Goal: Communication & Community: Share content

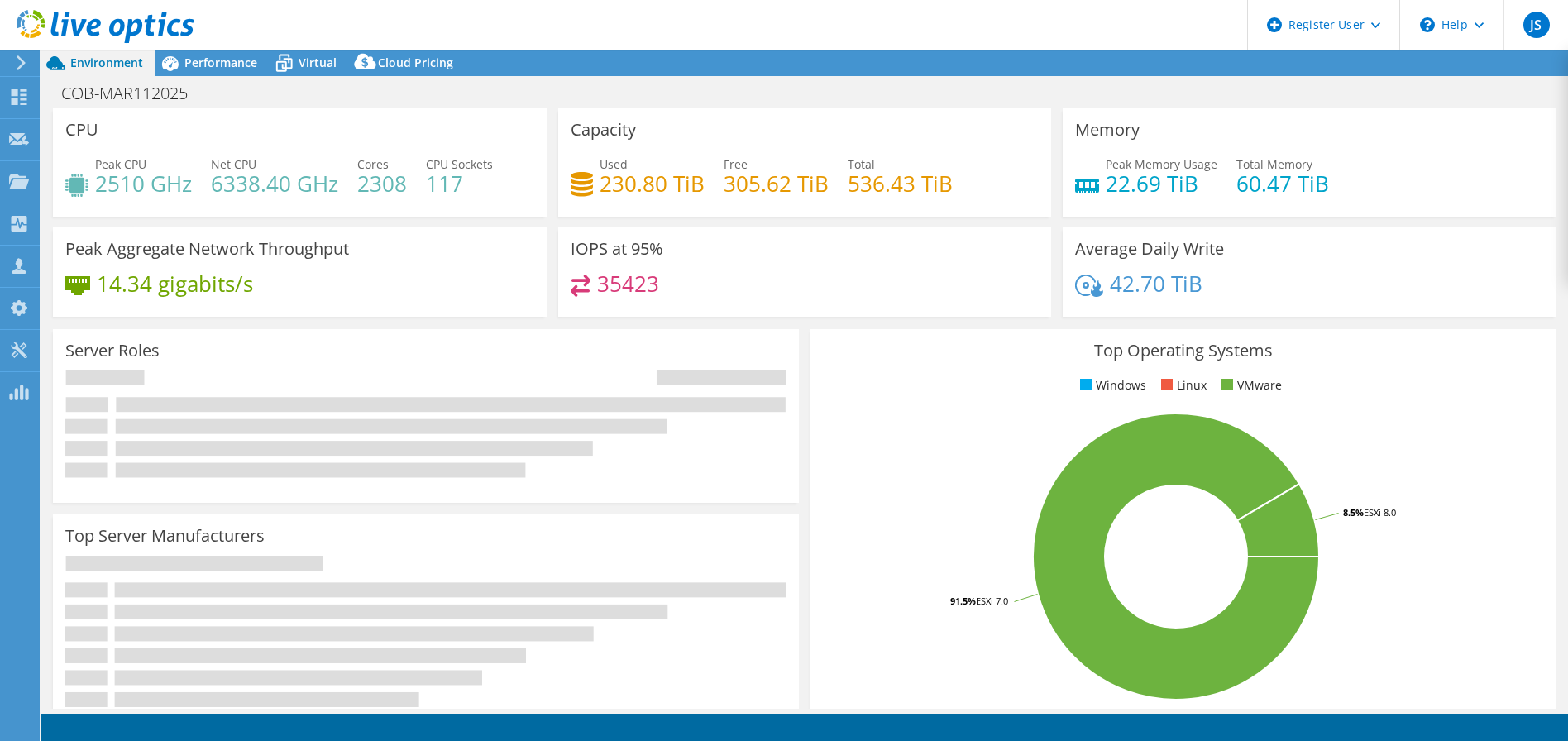
select select "[GEOGRAPHIC_DATA]"
select select "USD"
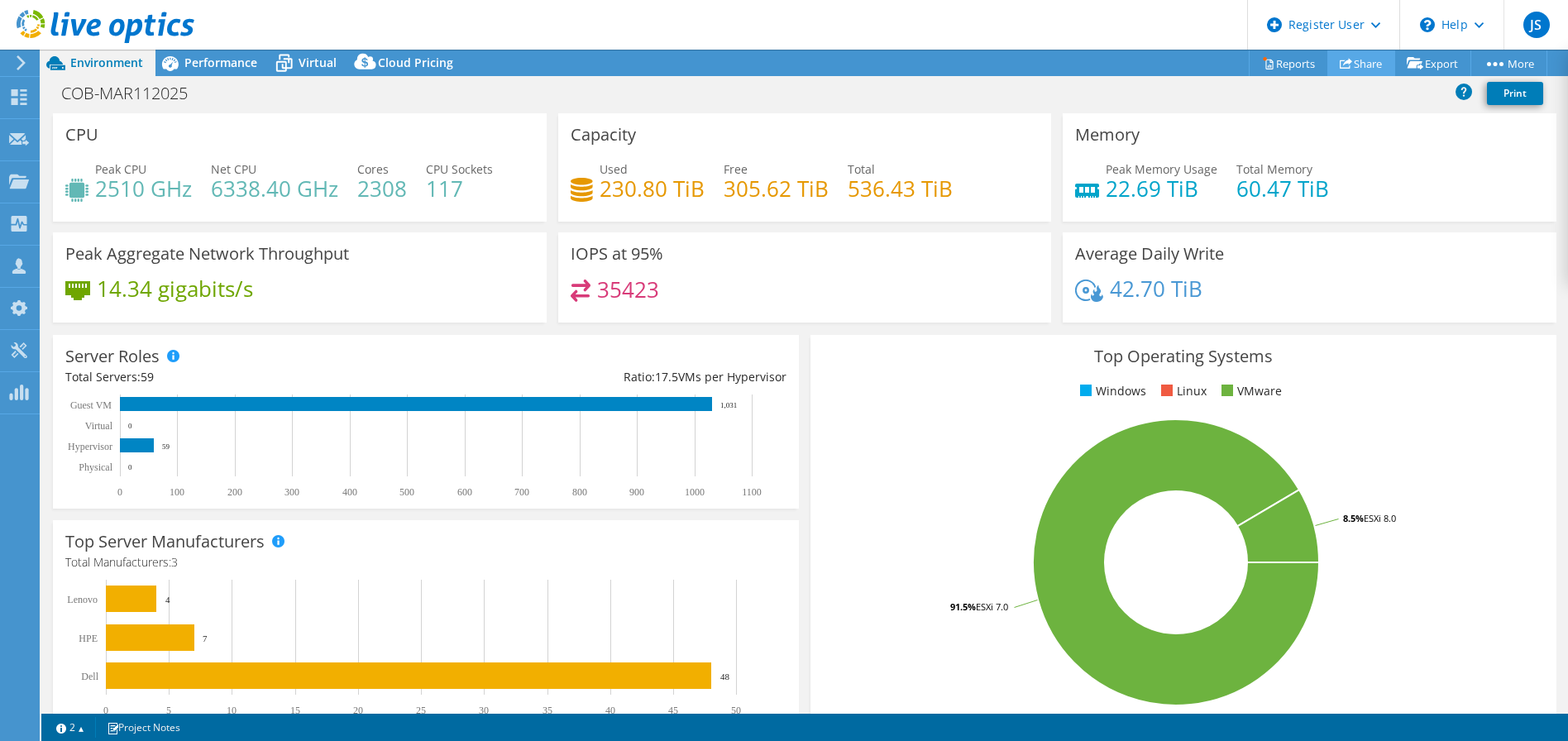
click at [1368, 56] on link "Share" at bounding box center [1360, 63] width 68 height 26
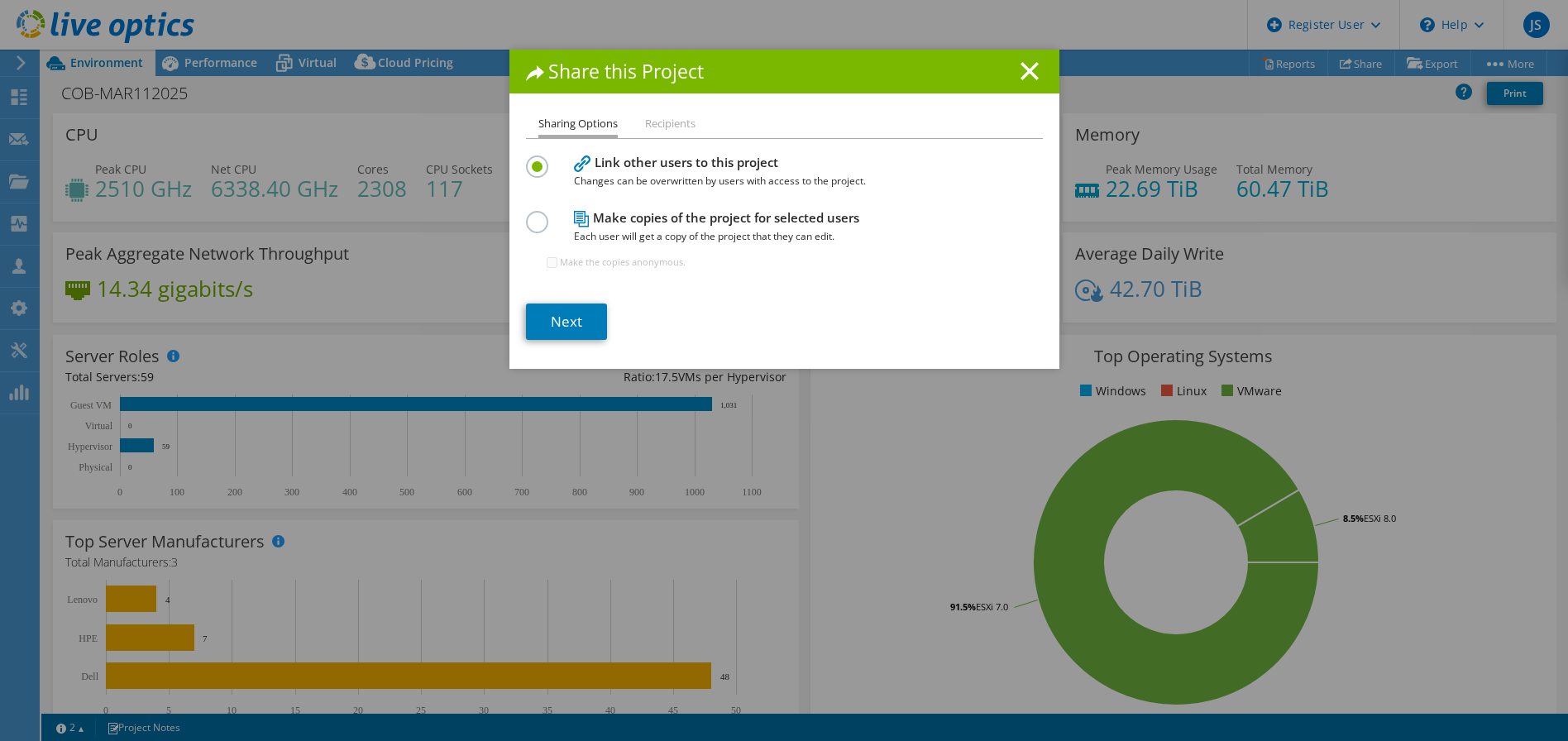
click at [531, 215] on label at bounding box center [541, 213] width 29 height 4
click at [0, 0] on input "radio" at bounding box center [0, 0] width 0 height 0
click at [658, 118] on li "Recipients" at bounding box center [670, 124] width 50 height 20
click at [658, 130] on li "Recipients" at bounding box center [670, 124] width 50 height 20
click at [556, 320] on link "Next" at bounding box center [567, 322] width 81 height 37
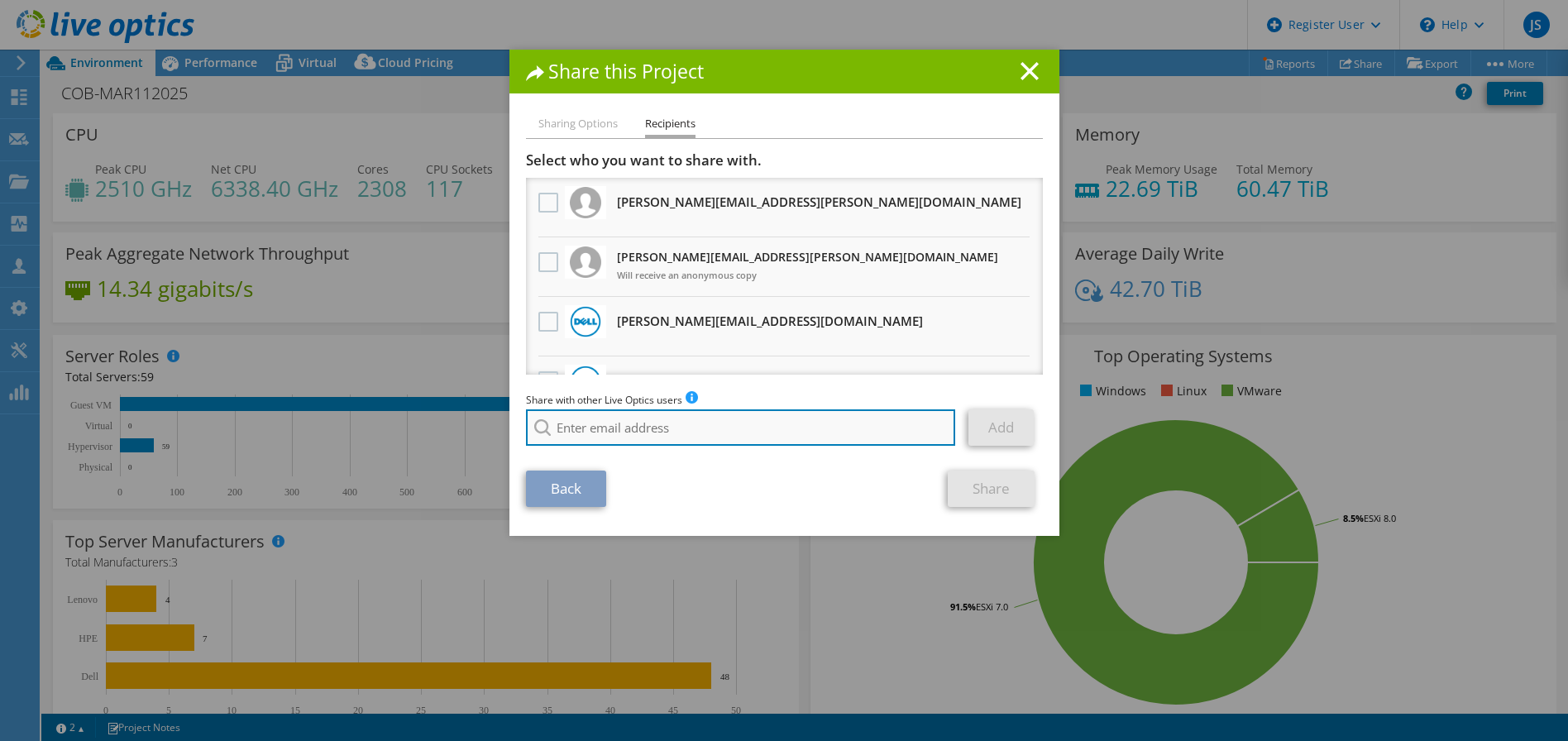
click at [615, 423] on input "search" at bounding box center [741, 428] width 430 height 37
type input "j"
type input "p"
click at [740, 442] on input "search" at bounding box center [741, 428] width 430 height 37
paste input "[PERSON_NAME][DOMAIN_NAME][EMAIL_ADDRESS][PERSON_NAME][DOMAIN_NAME]"
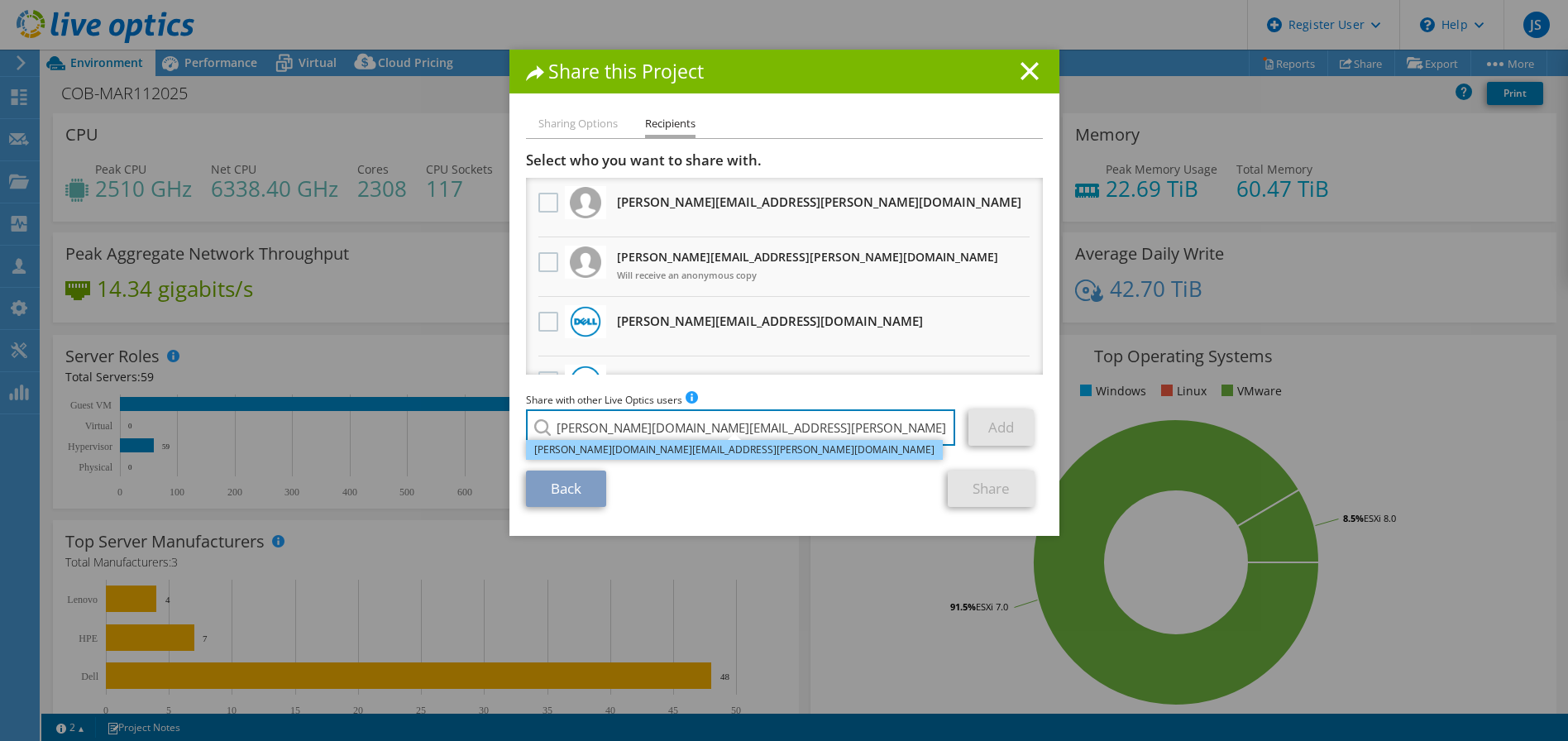
type input "[PERSON_NAME][DOMAIN_NAME][EMAIL_ADDRESS][PERSON_NAME][DOMAIN_NAME]"
click at [675, 454] on li "[PERSON_NAME][DOMAIN_NAME][EMAIL_ADDRESS][PERSON_NAME][DOMAIN_NAME]" at bounding box center [735, 450] width 417 height 20
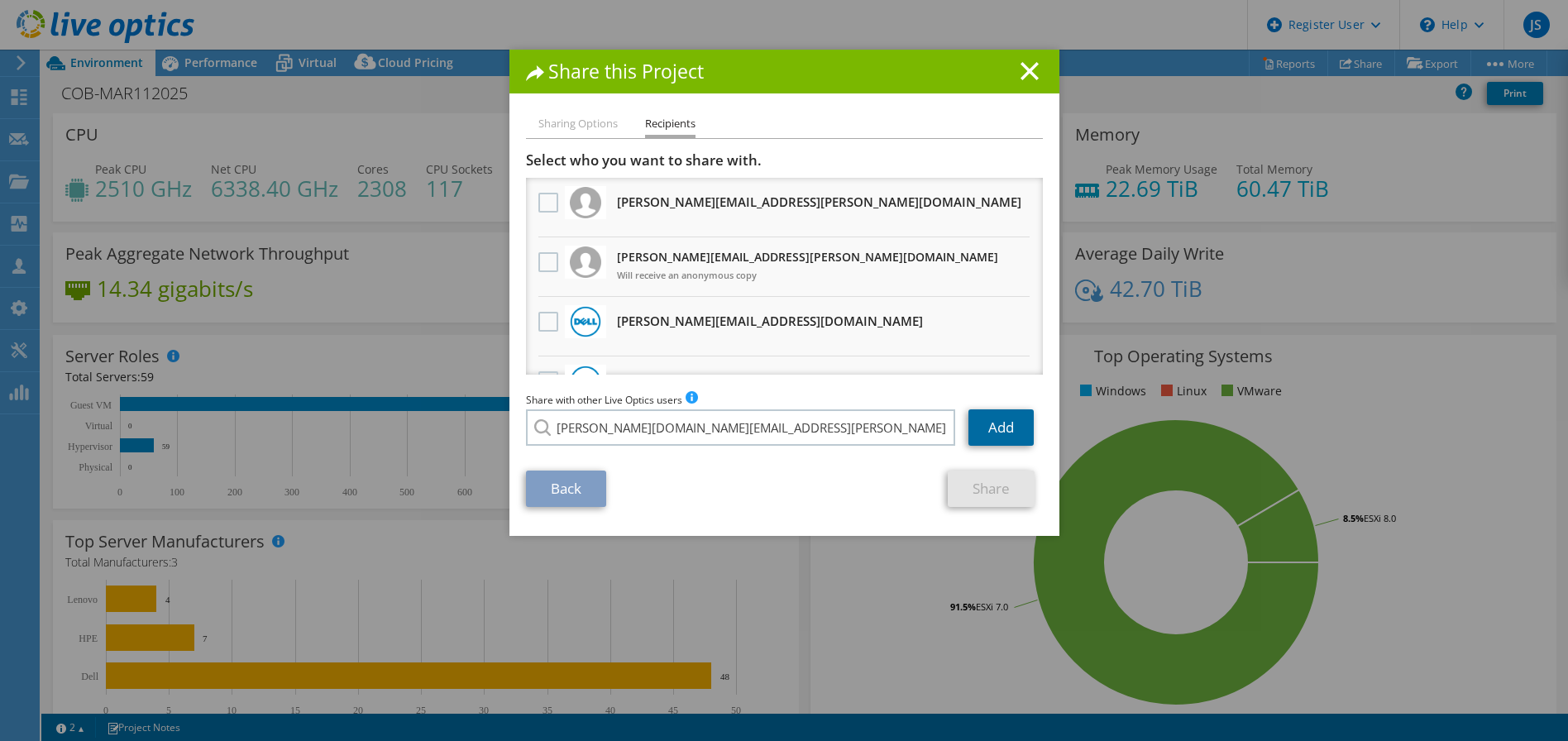
click at [992, 424] on link "Add" at bounding box center [1001, 428] width 66 height 37
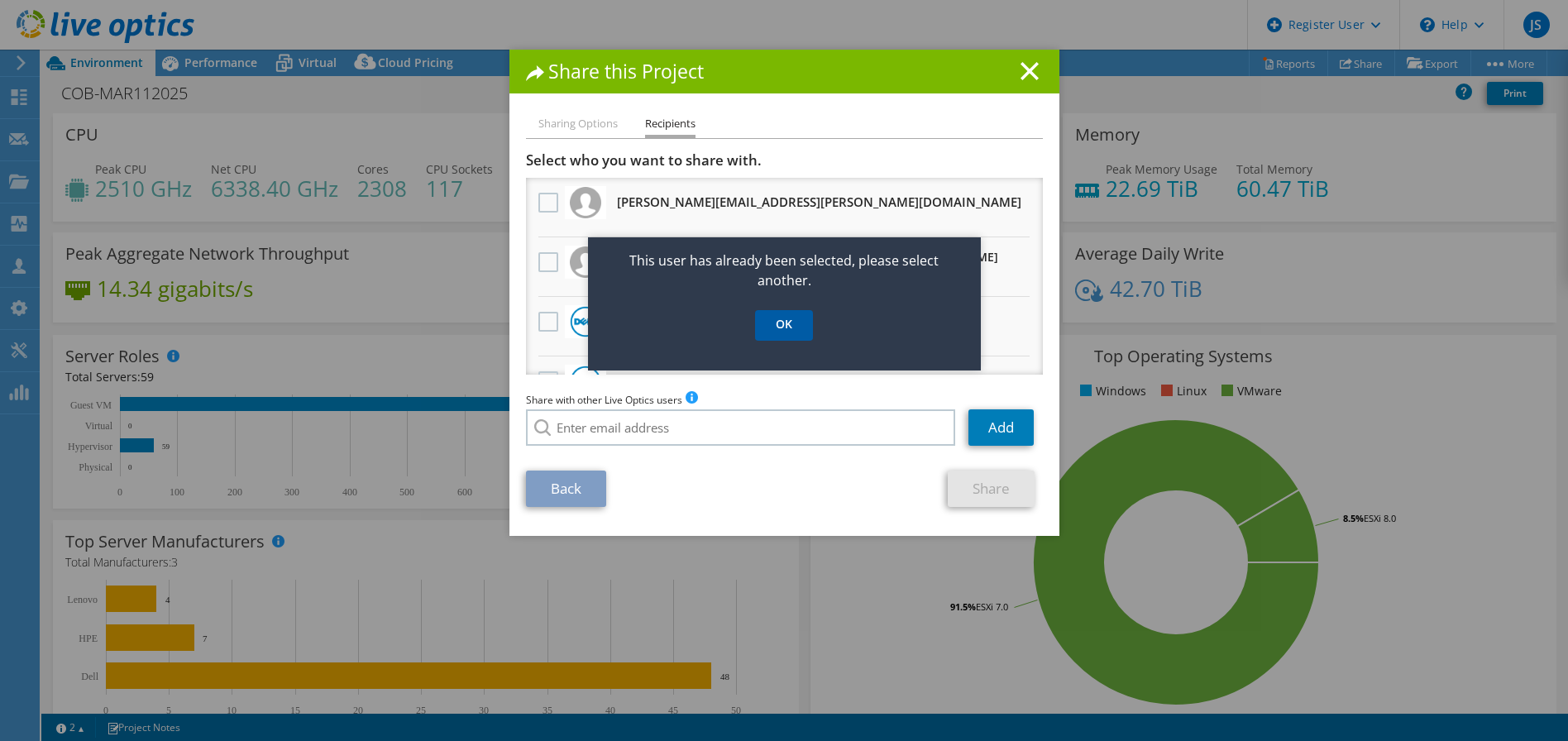
click at [797, 331] on link "OK" at bounding box center [784, 326] width 58 height 31
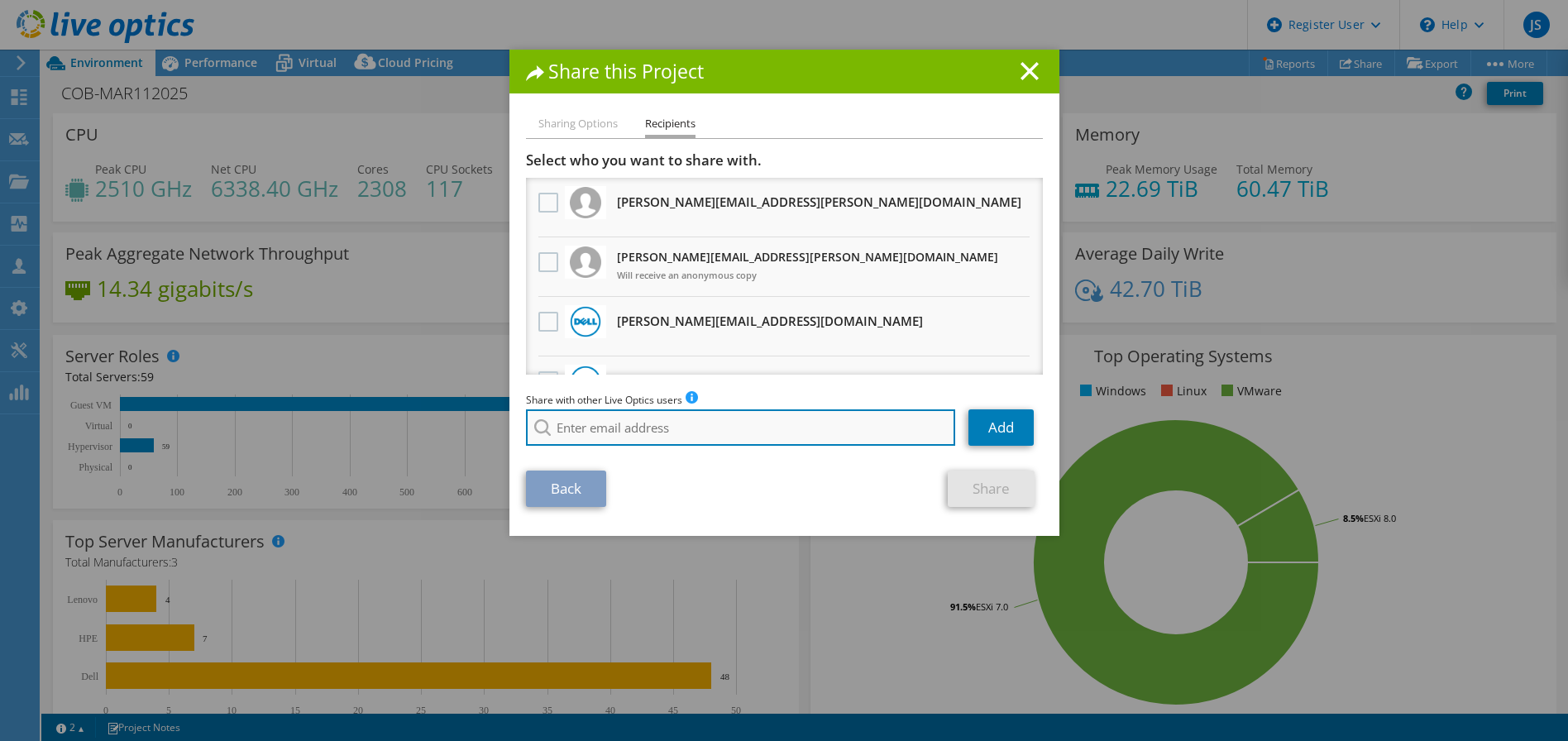
click at [714, 437] on input "search" at bounding box center [741, 428] width 430 height 37
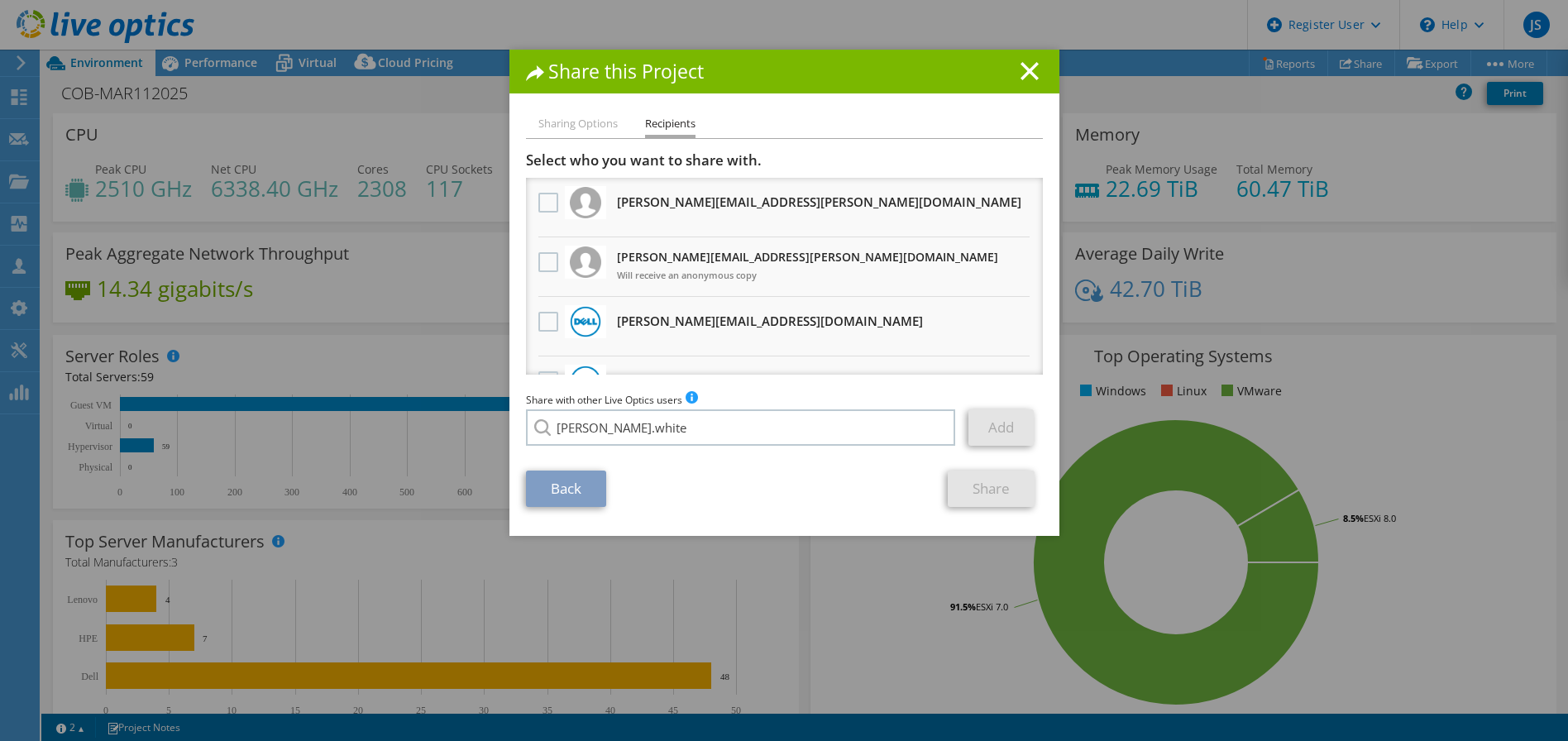
drag, startPoint x: 619, startPoint y: 440, endPoint x: 608, endPoint y: 452, distance: 16.3
click at [608, 449] on li "[PERSON_NAME][EMAIL_ADDRESS][DOMAIN_NAME]" at bounding box center [656, 439] width 259 height 20
type input "[PERSON_NAME][EMAIL_ADDRESS][DOMAIN_NAME]"
click at [994, 423] on link "Add" at bounding box center [1001, 428] width 66 height 37
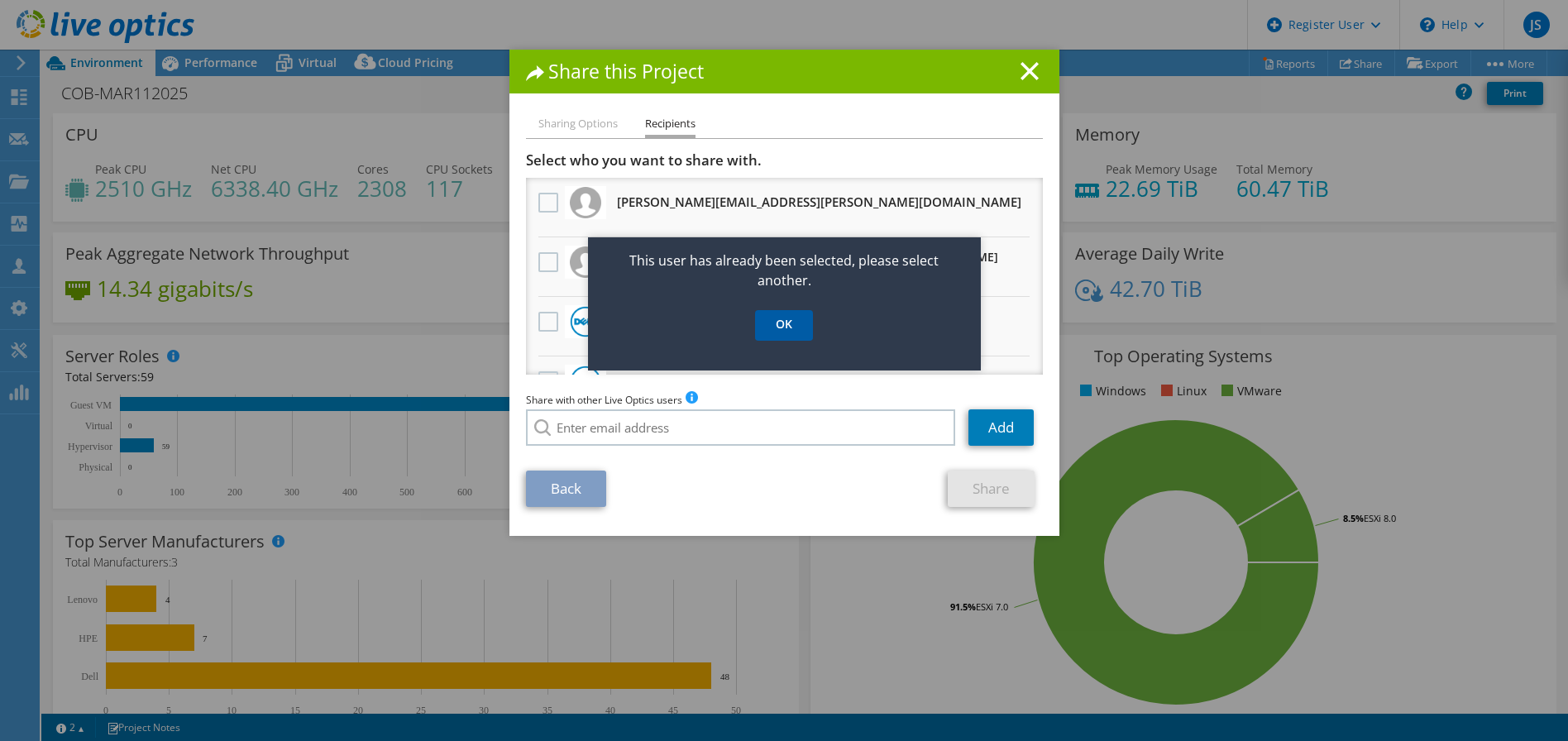
click at [774, 322] on link "OK" at bounding box center [784, 326] width 58 height 31
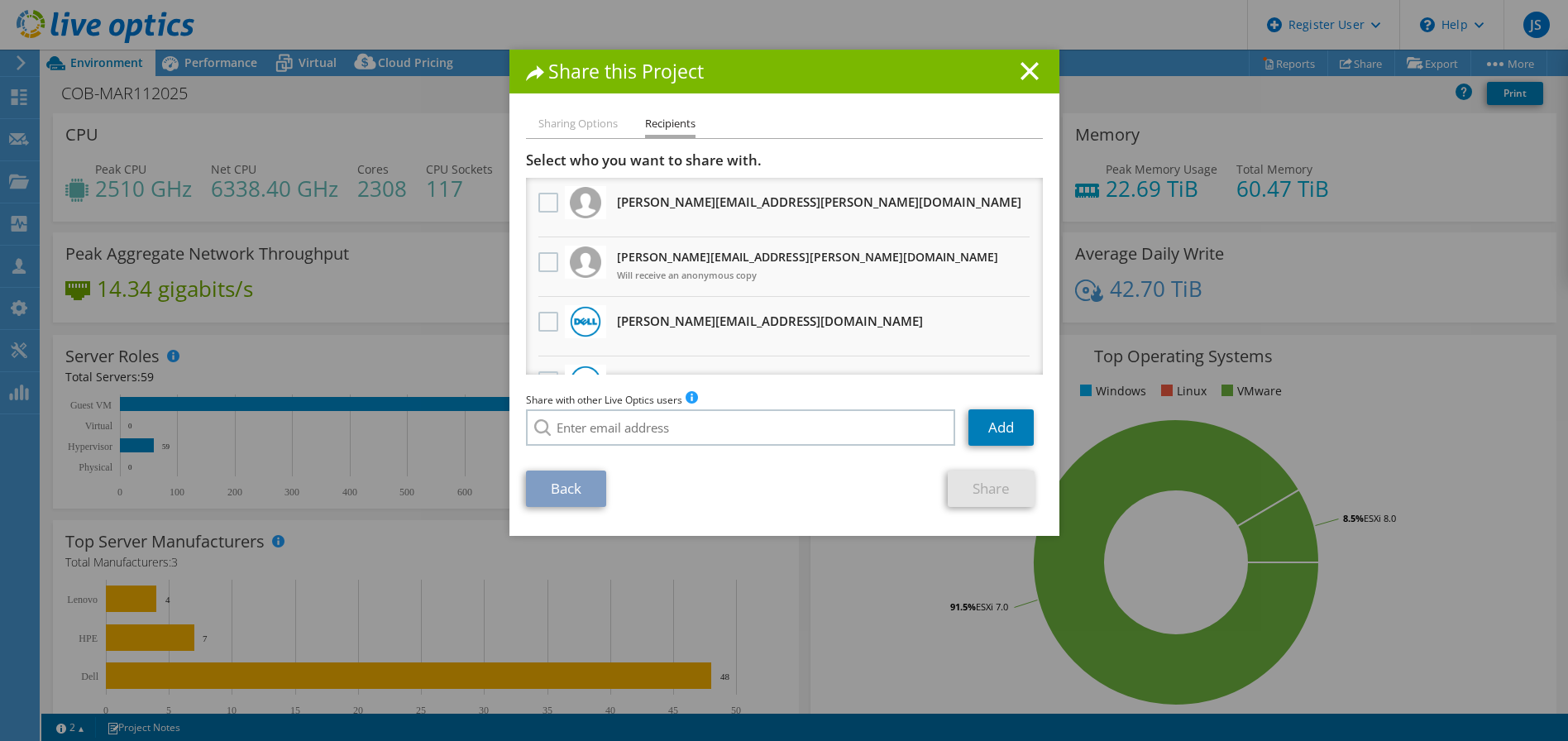
click at [574, 117] on li "Sharing Options" at bounding box center [577, 124] width 79 height 20
click at [964, 495] on link "Share" at bounding box center [991, 489] width 87 height 37
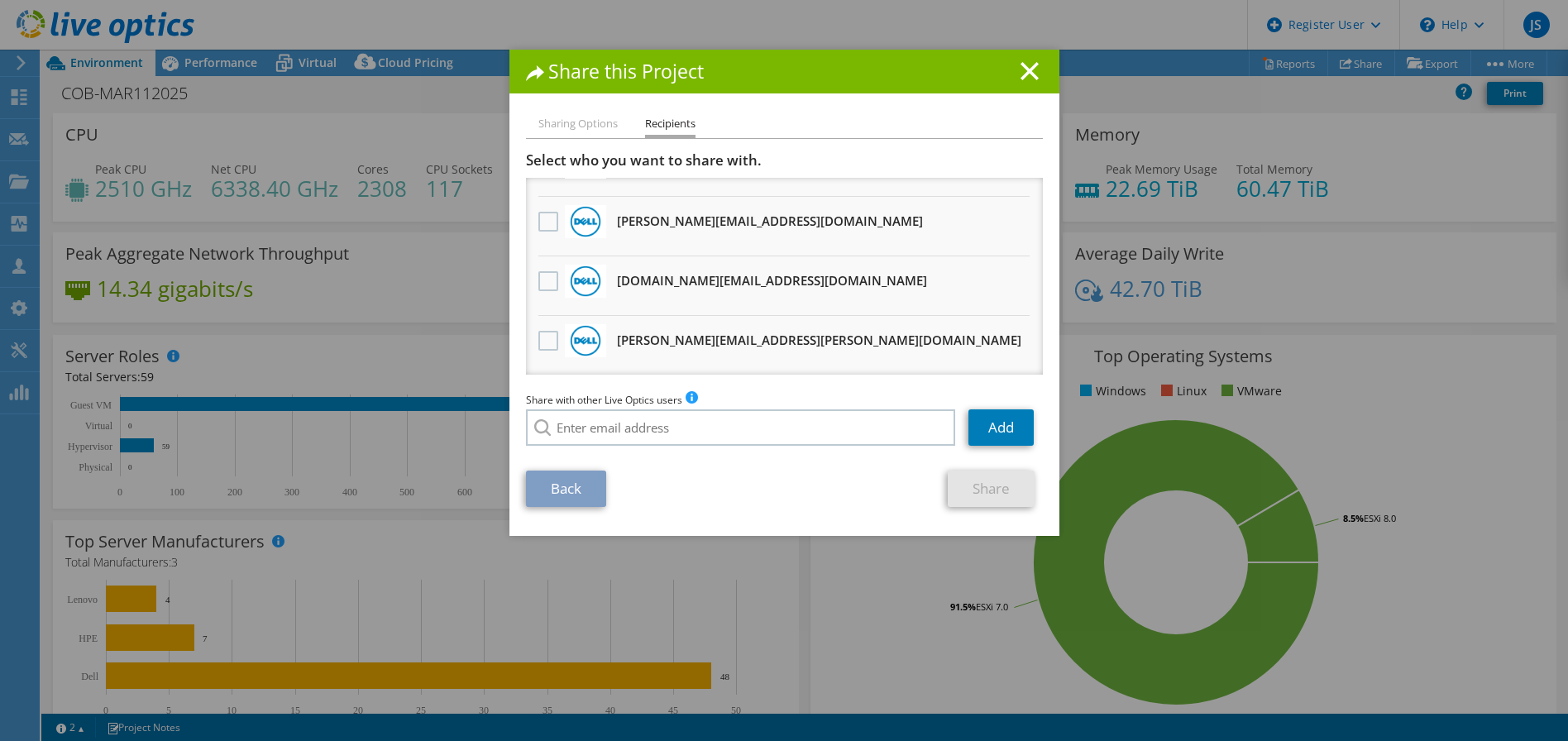
scroll to position [697, 0]
click at [538, 338] on label at bounding box center [549, 340] width 24 height 20
click at [0, 0] on input "checkbox" at bounding box center [0, 0] width 0 height 0
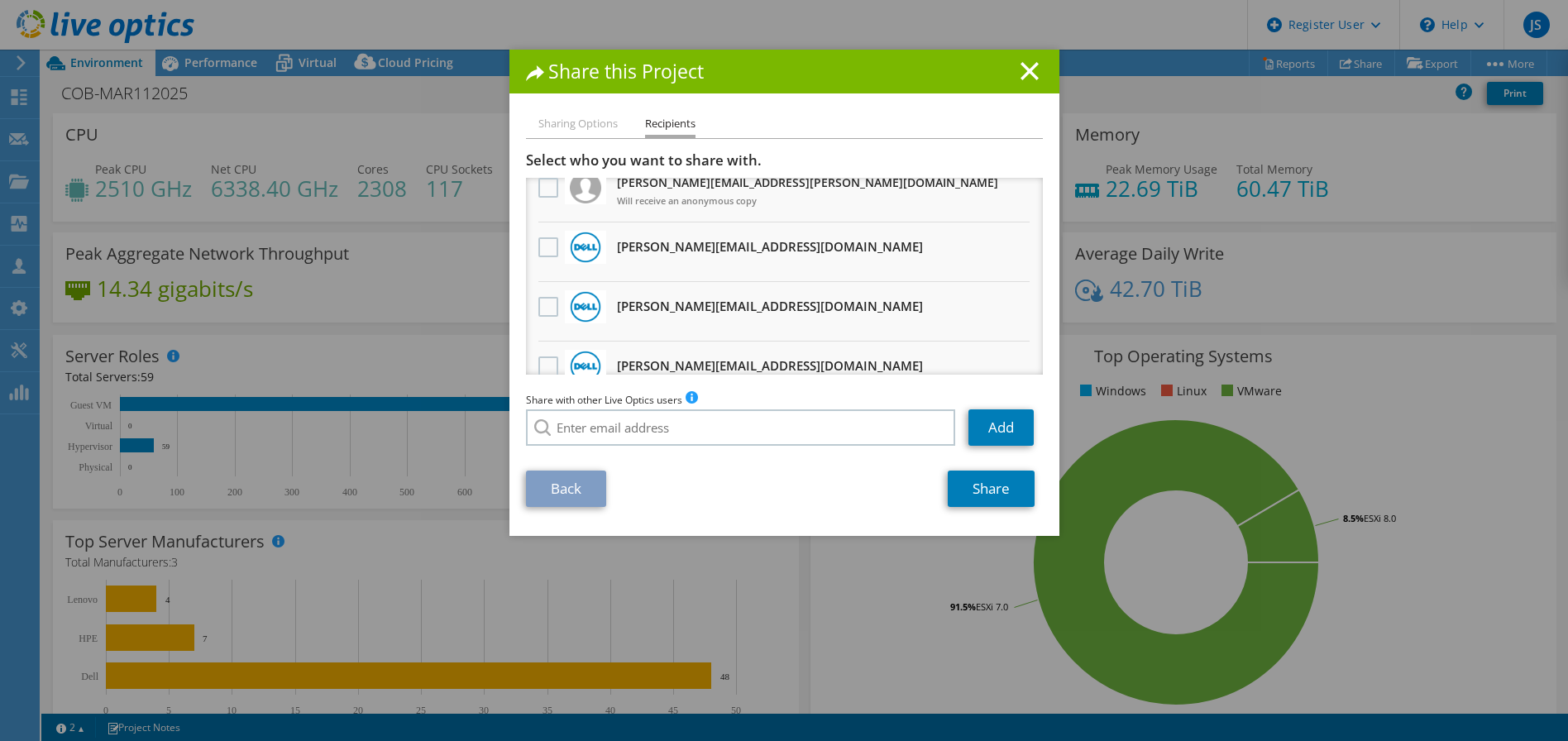
scroll to position [70, 0]
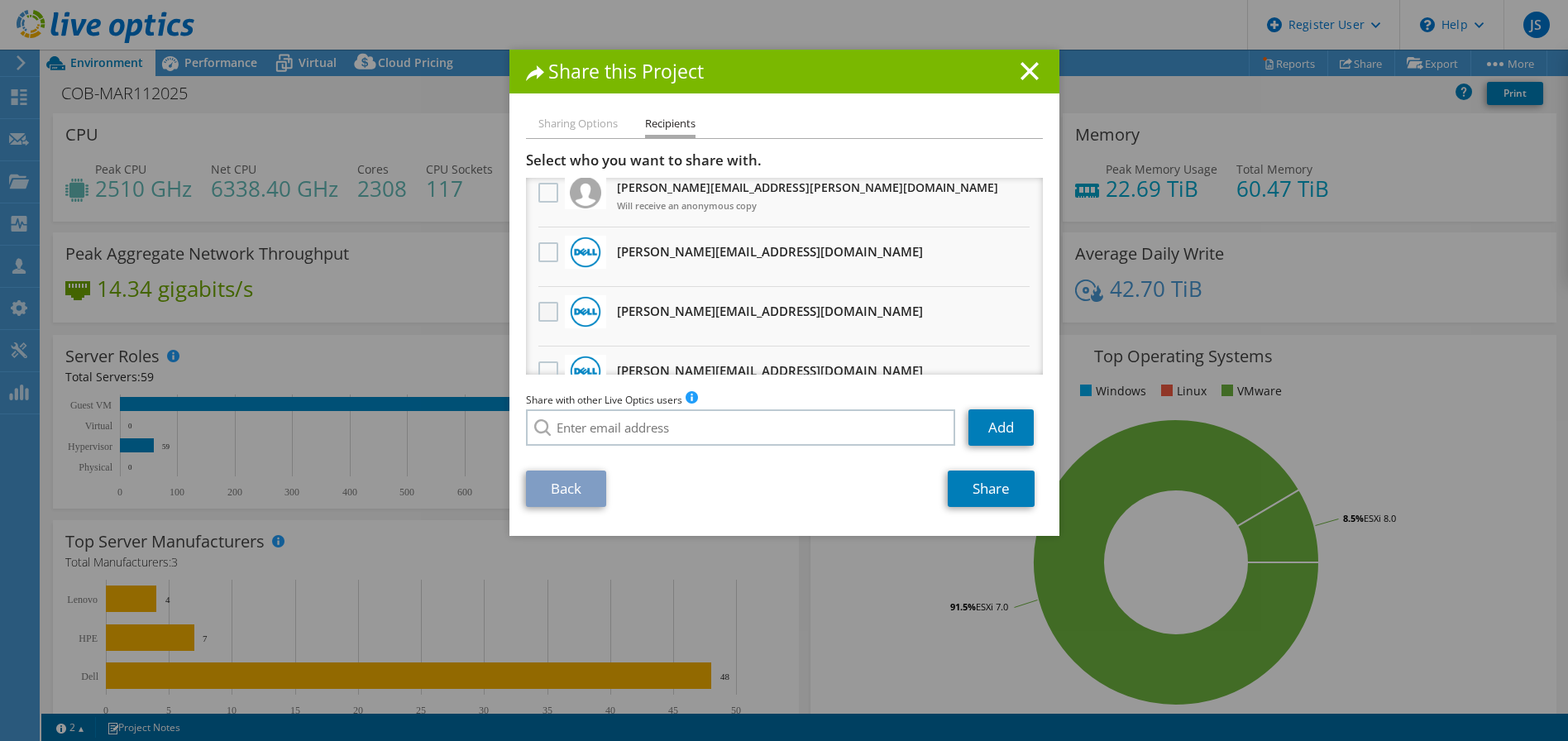
click at [538, 312] on label at bounding box center [549, 312] width 24 height 20
click at [0, 0] on input "checkbox" at bounding box center [0, 0] width 0 height 0
click at [991, 481] on link "Share" at bounding box center [991, 489] width 87 height 37
